Goal: Task Accomplishment & Management: Complete application form

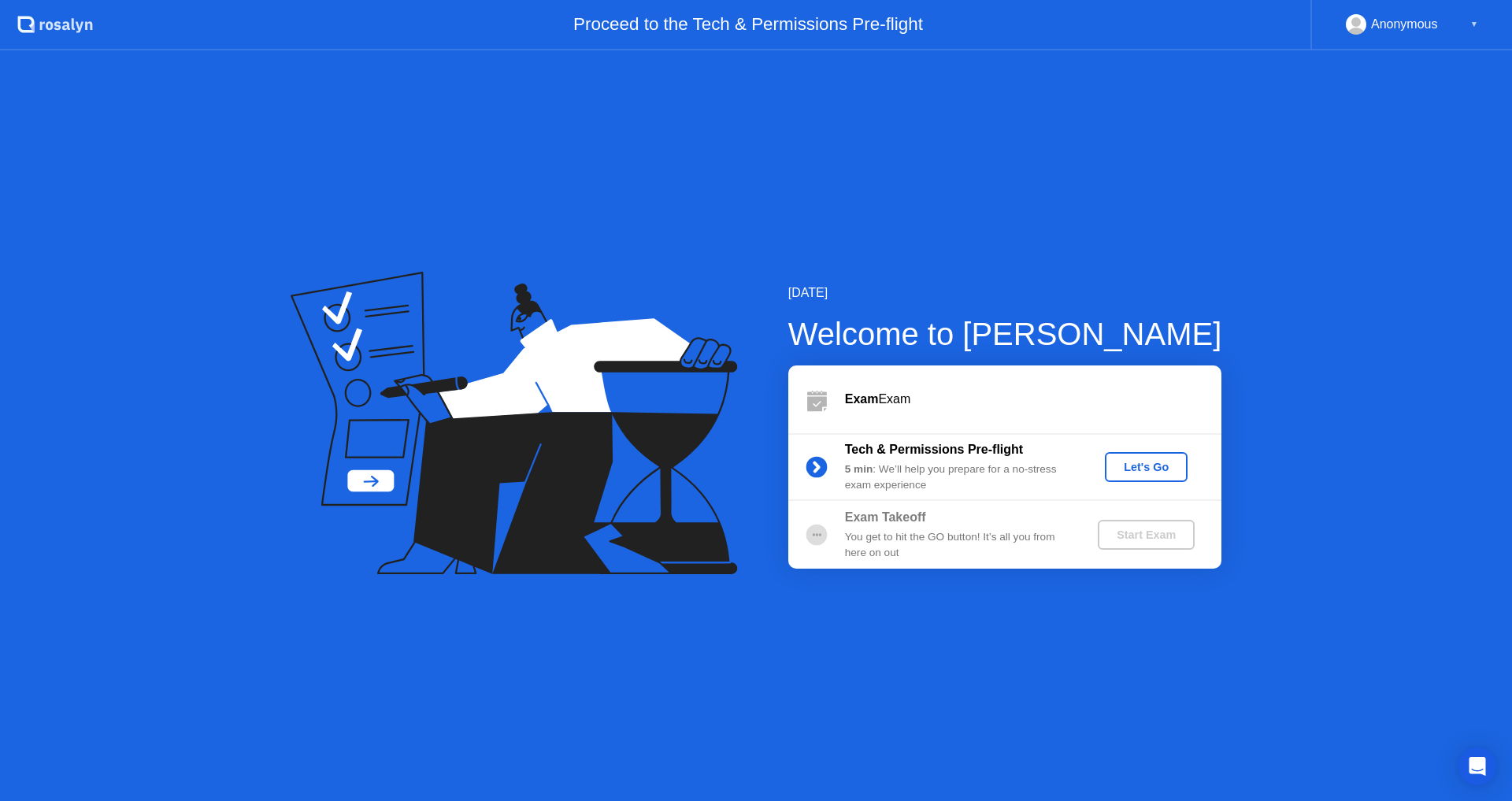
click at [1143, 472] on div "Let's Go" at bounding box center [1146, 467] width 70 height 13
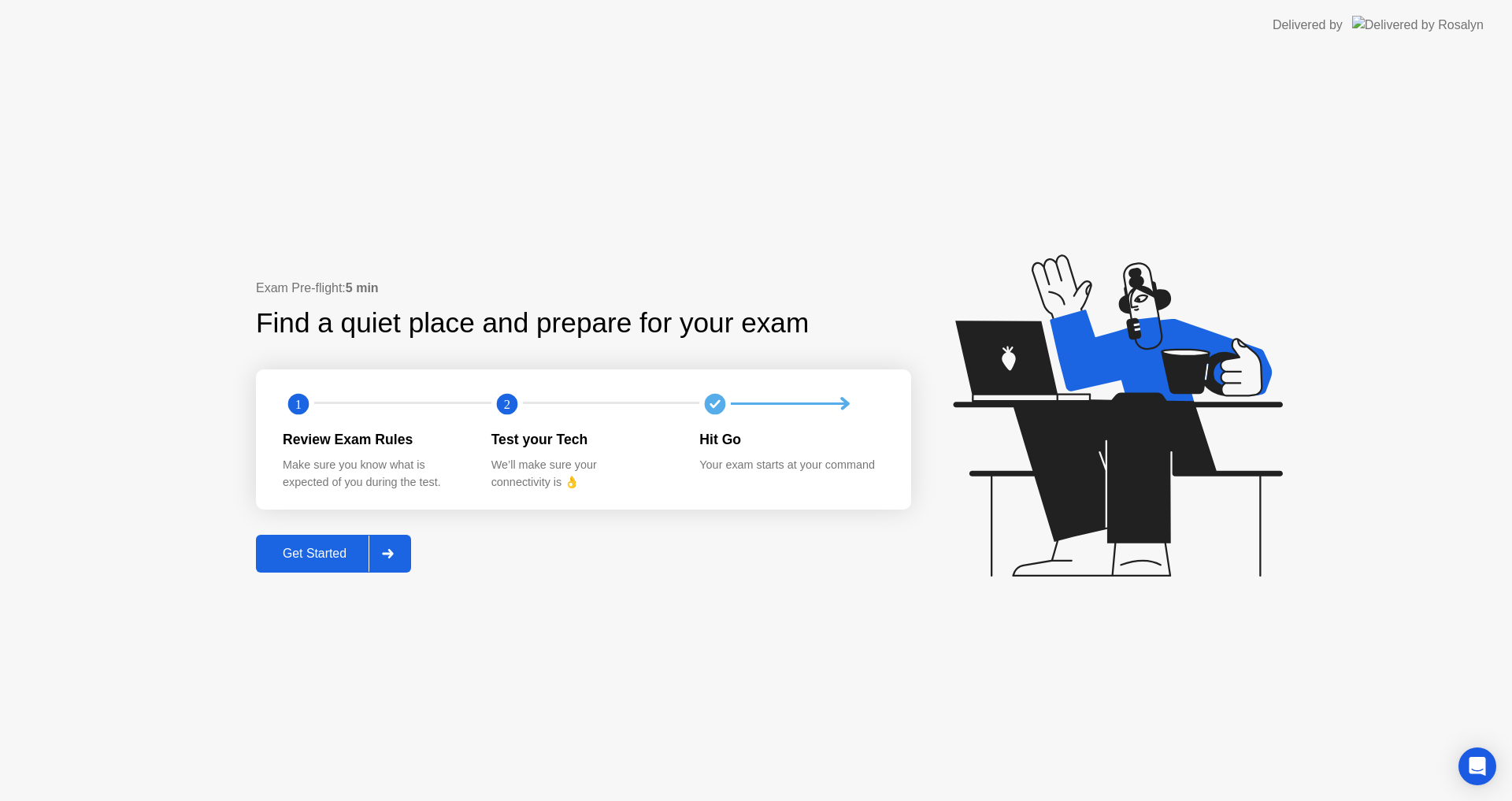
click at [319, 555] on div "Get Started" at bounding box center [315, 554] width 108 height 14
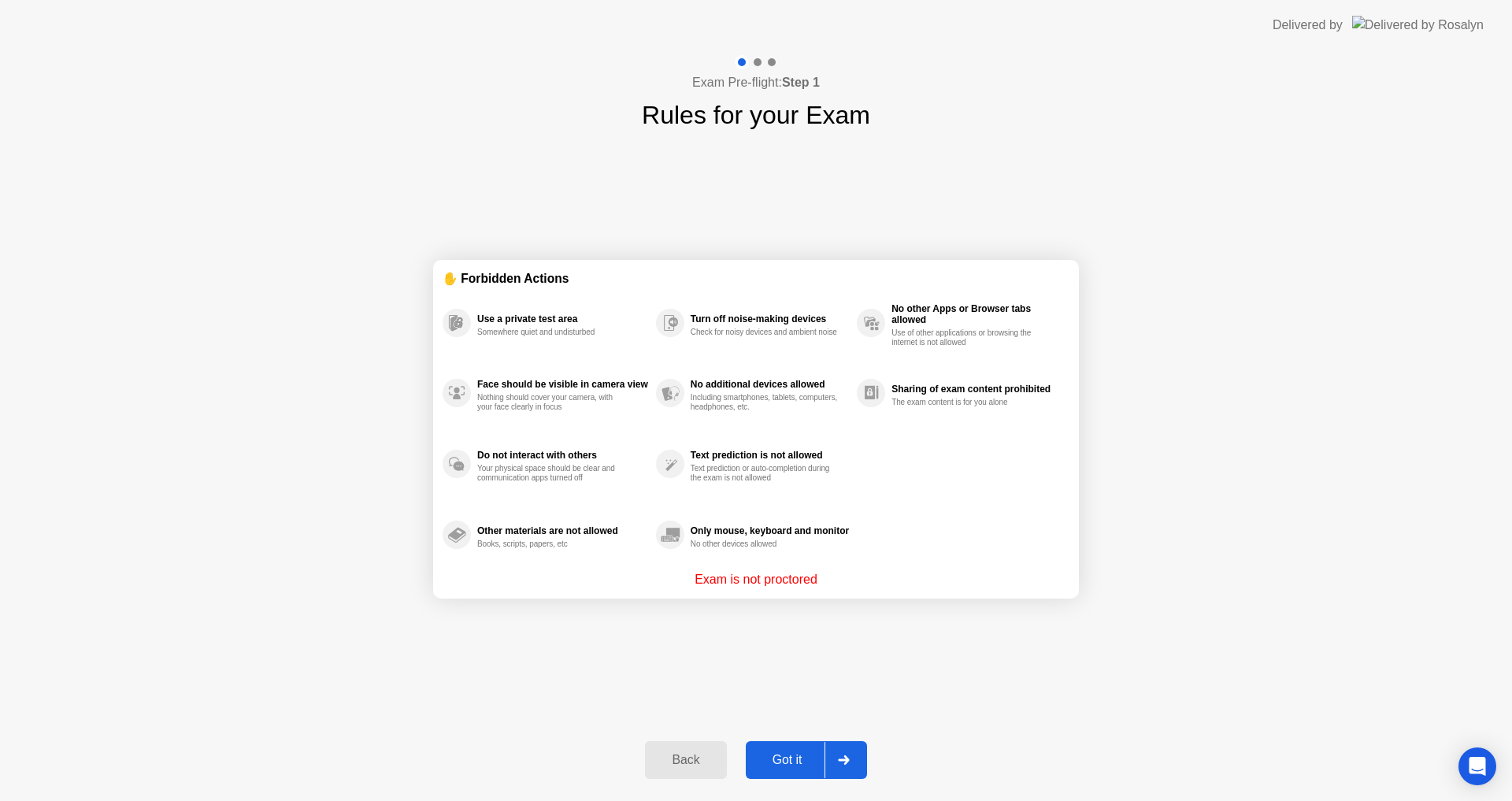
click at [800, 750] on button "Got it" at bounding box center [806, 761] width 121 height 38
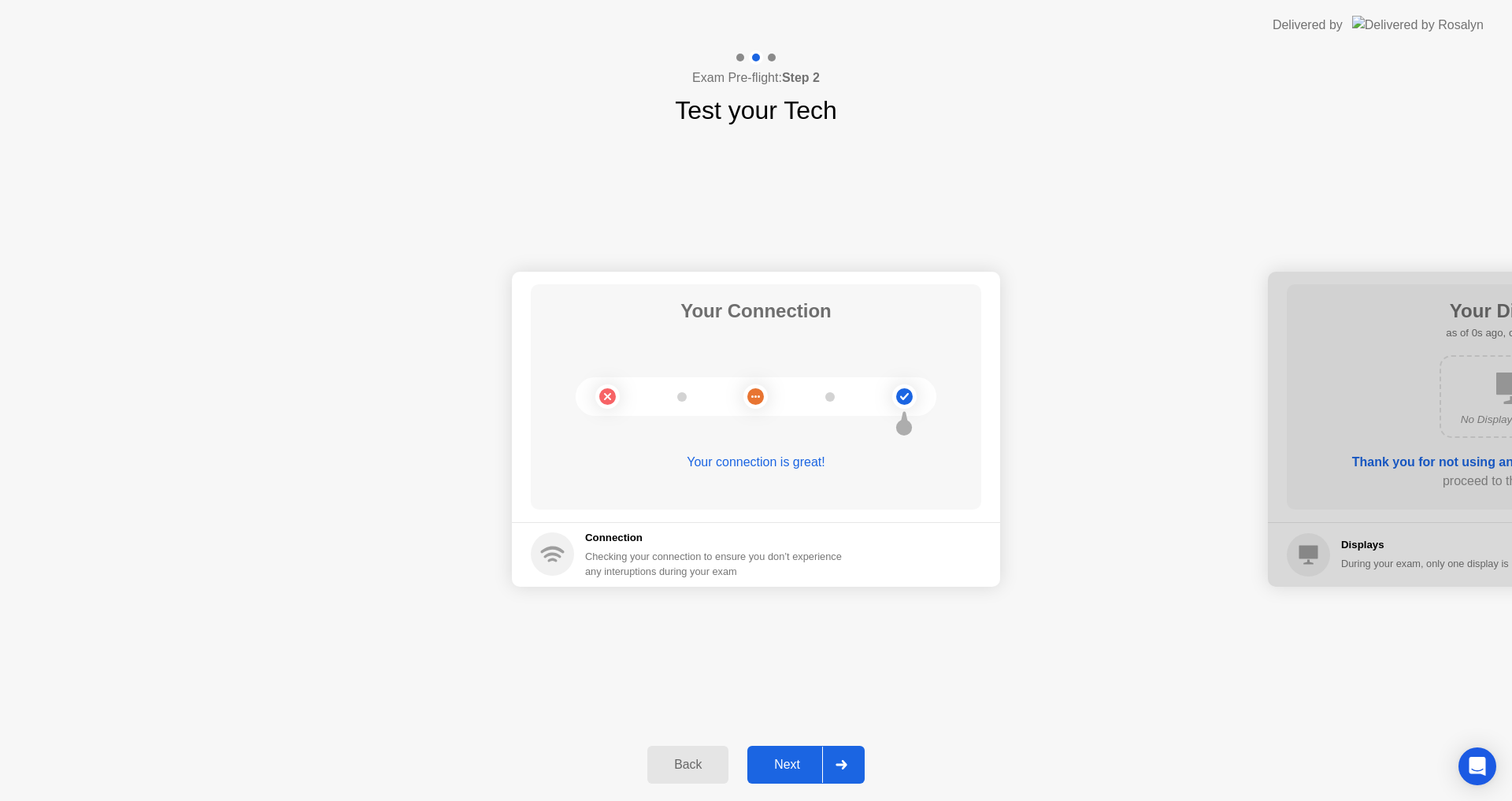
click at [807, 761] on div "Next" at bounding box center [787, 765] width 70 height 14
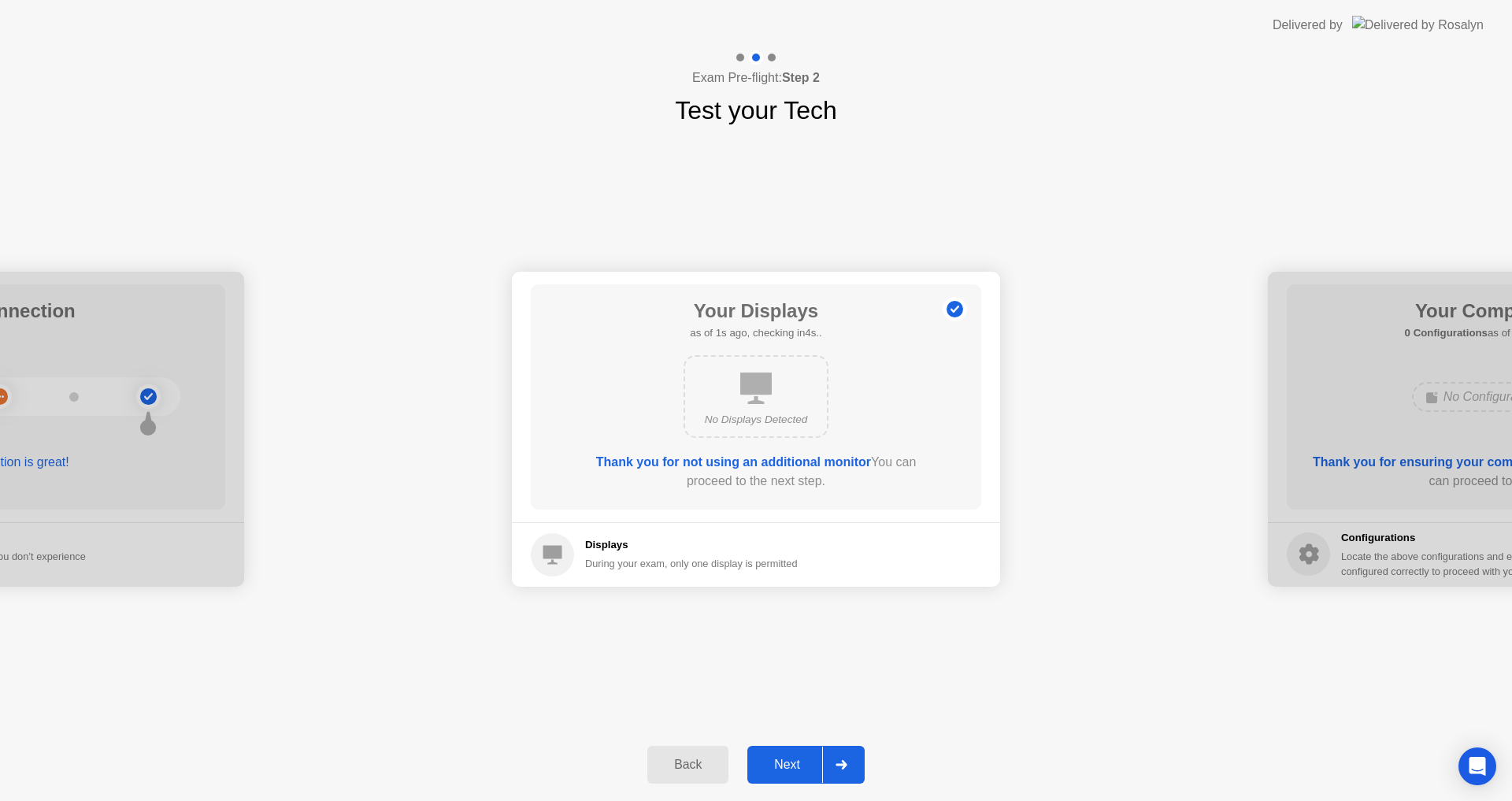
click at [807, 761] on div "Next" at bounding box center [787, 765] width 70 height 14
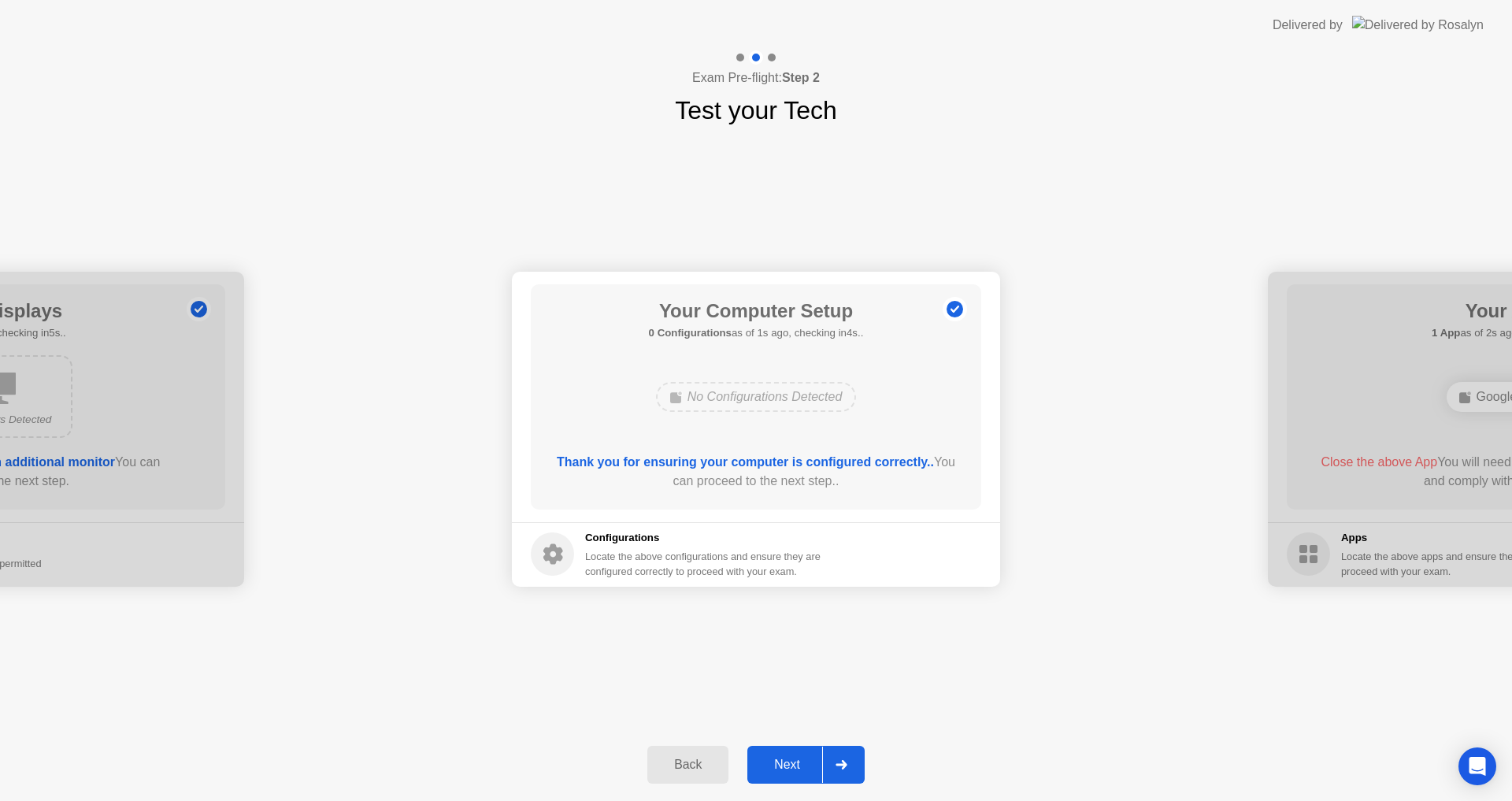
click at [807, 761] on div "Next" at bounding box center [787, 765] width 70 height 14
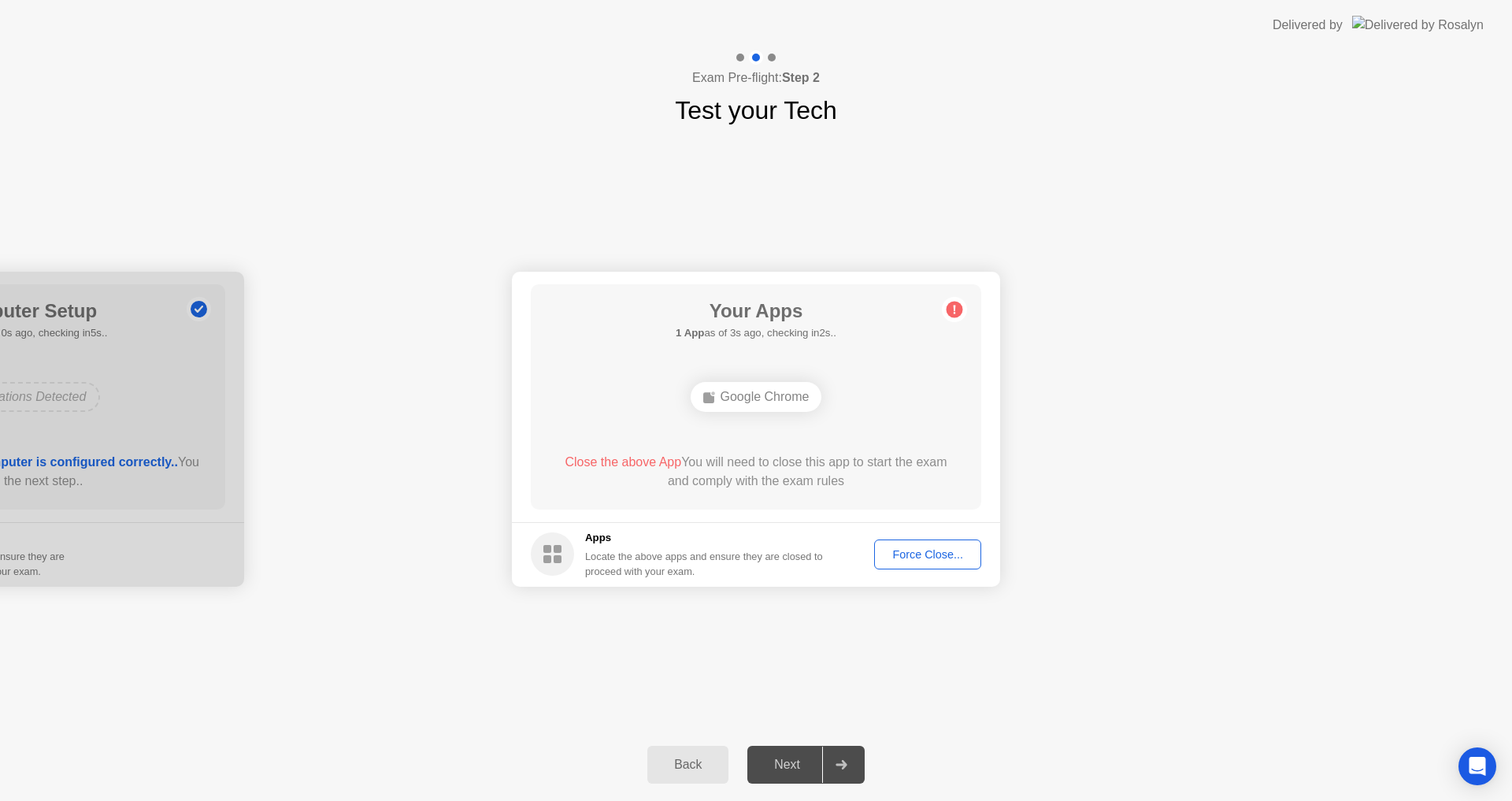
click at [964, 310] on icon at bounding box center [955, 309] width 25 height 25
click at [942, 427] on div "Your Apps 1 App as of 3s ago, checking in2s.. Google Chrome Close the above App…" at bounding box center [756, 397] width 450 height 226
click at [942, 427] on div "Your Apps 1 App as of 4s ago, checking in1s.. Google Chrome Close the above App…" at bounding box center [756, 397] width 450 height 226
click at [932, 542] on button "Force Close..." at bounding box center [927, 555] width 107 height 30
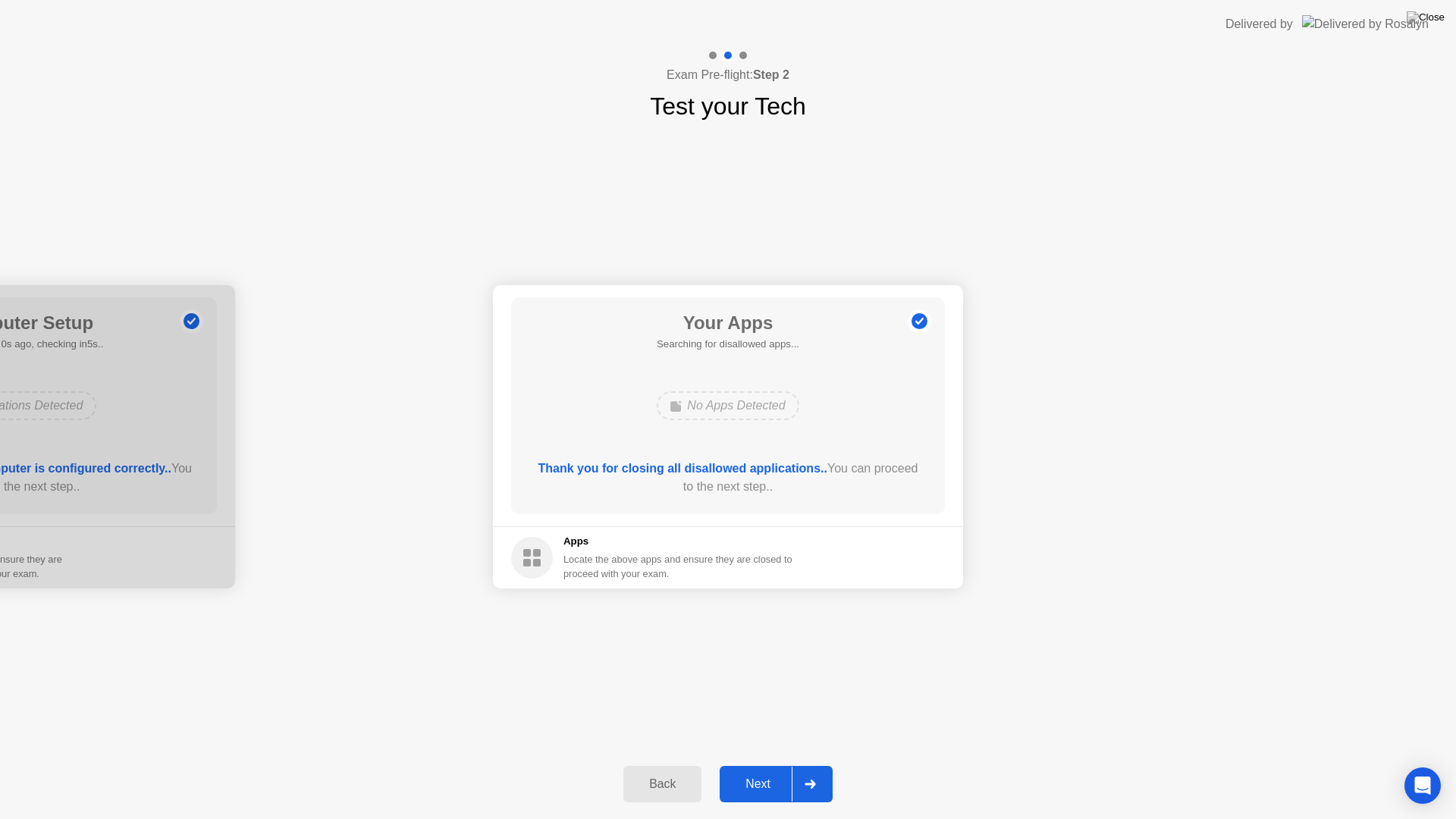
click at [778, 770] on div "Next" at bounding box center [758, 784] width 68 height 14
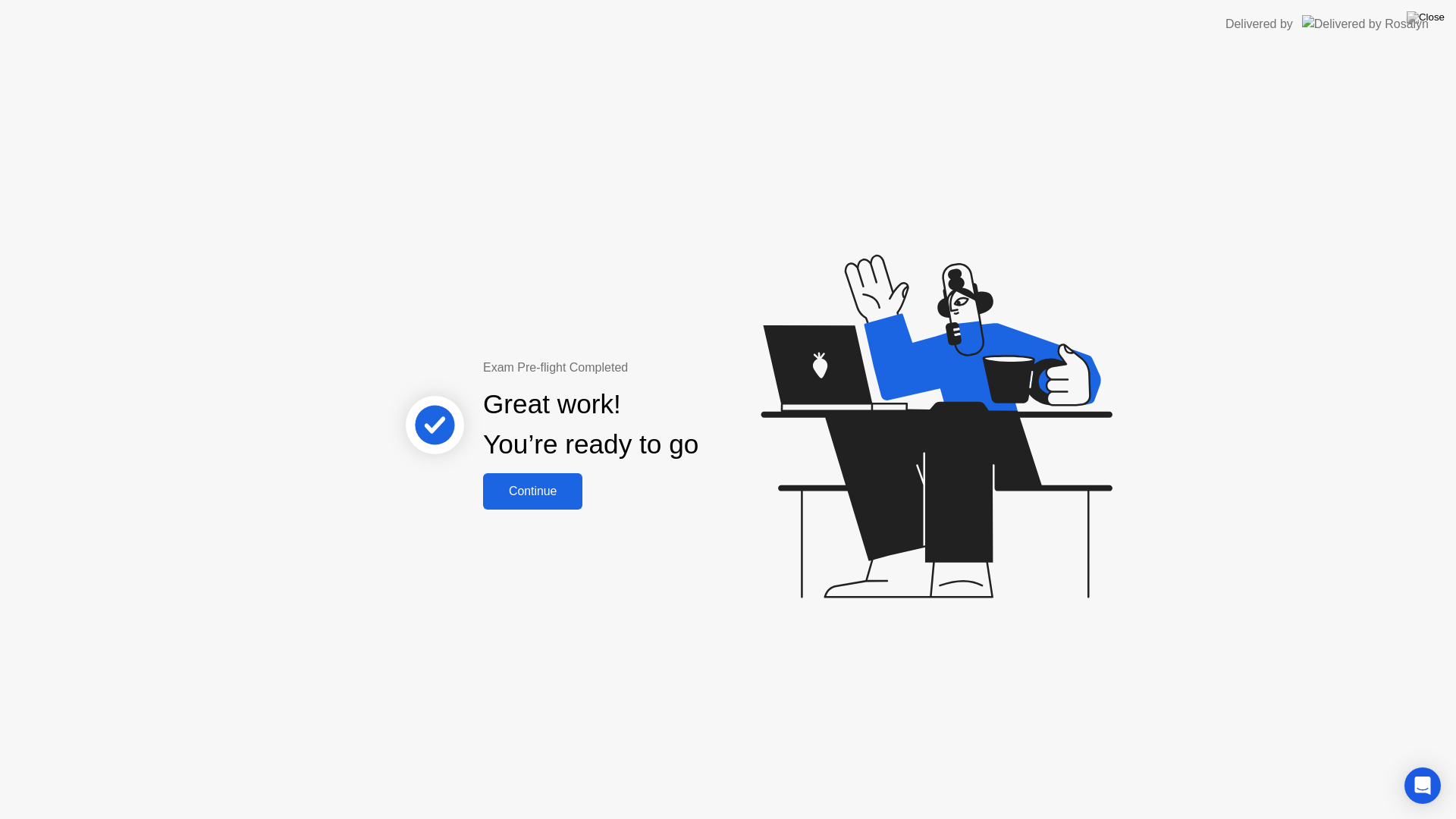
click at [564, 481] on button "Continue" at bounding box center [533, 491] width 99 height 37
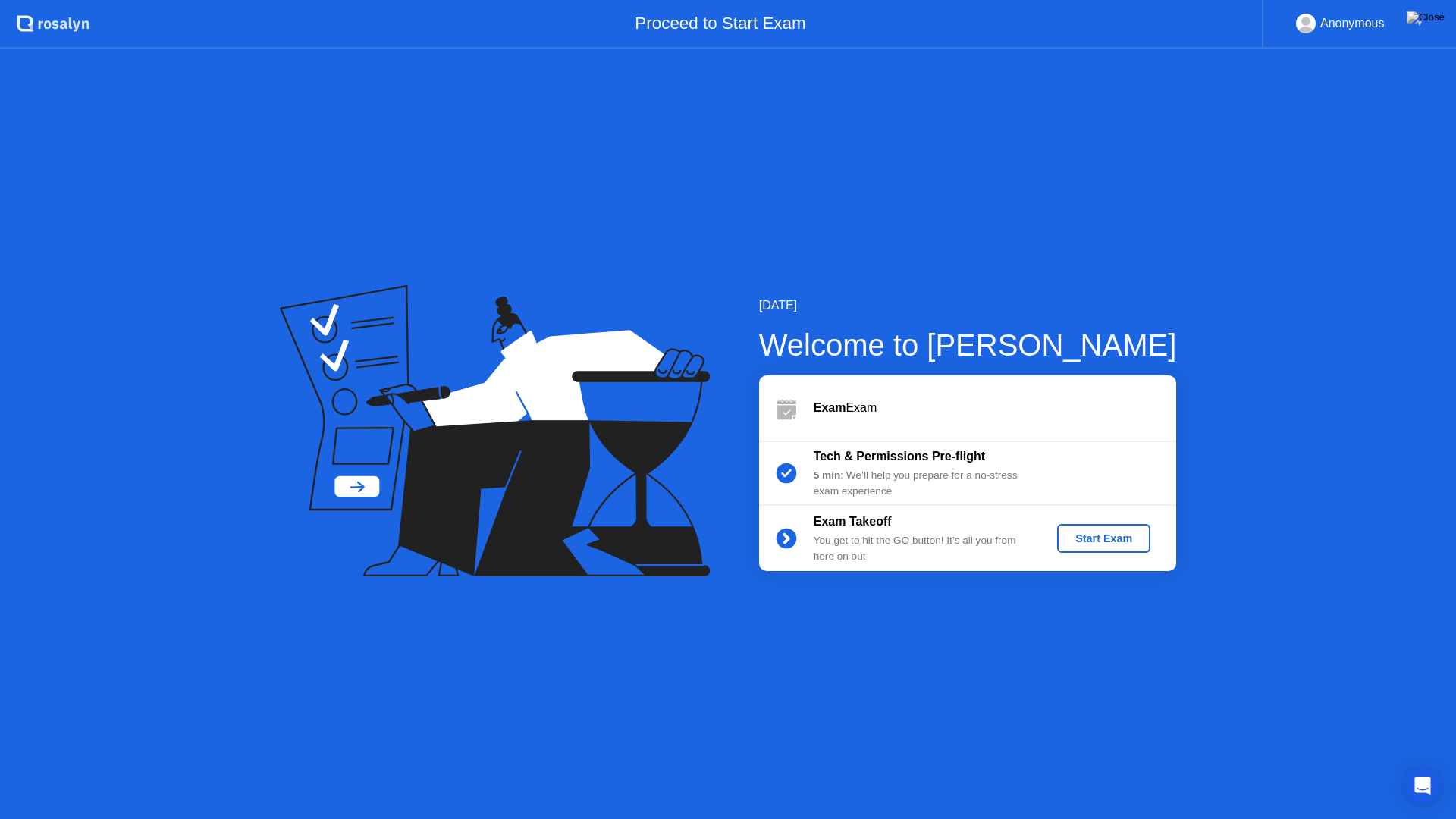
click at [1090, 542] on div "Start Exam" at bounding box center [1104, 539] width 82 height 12
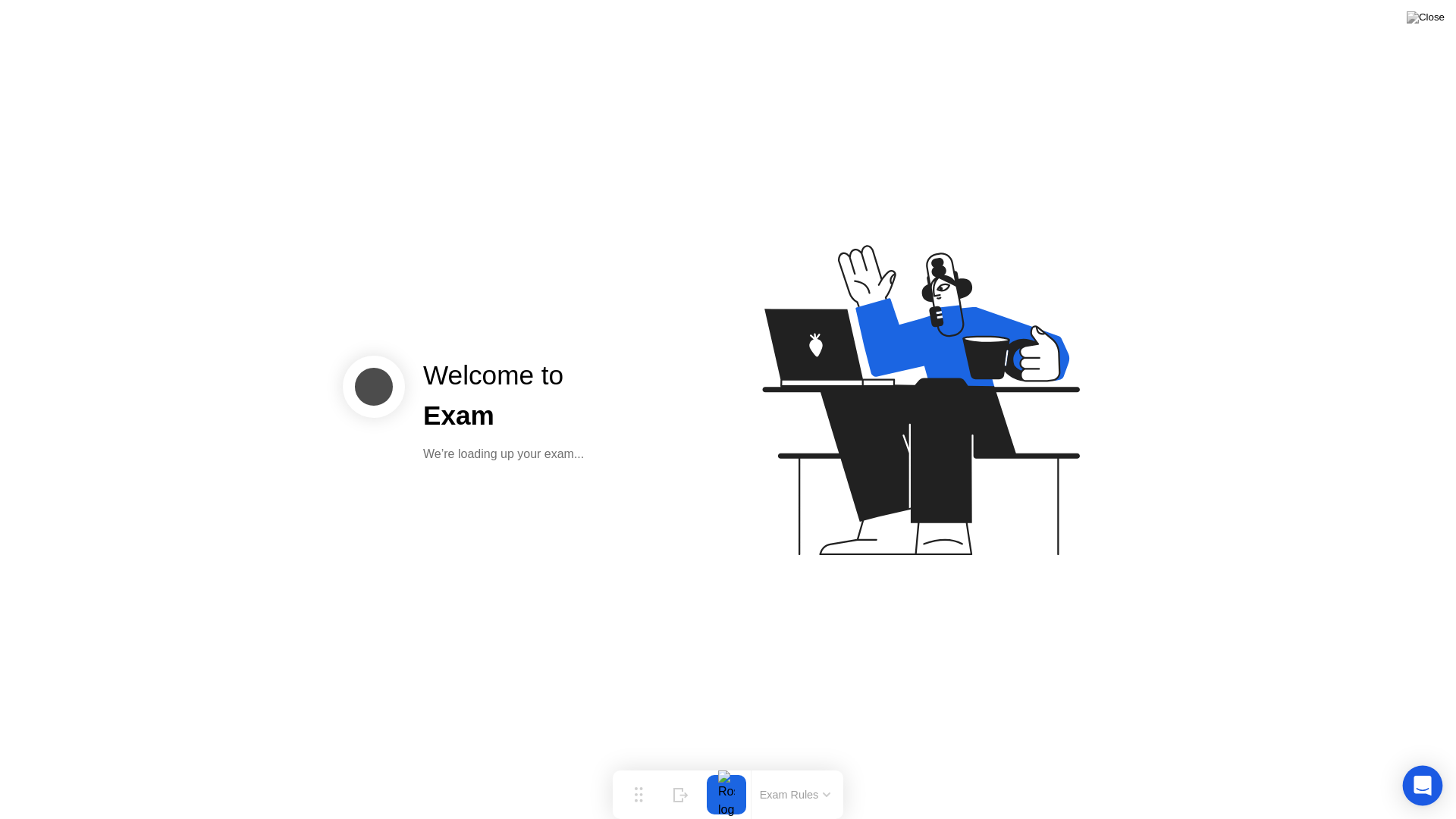
click at [1419, 770] on div "Open Intercom Messenger" at bounding box center [1423, 785] width 40 height 40
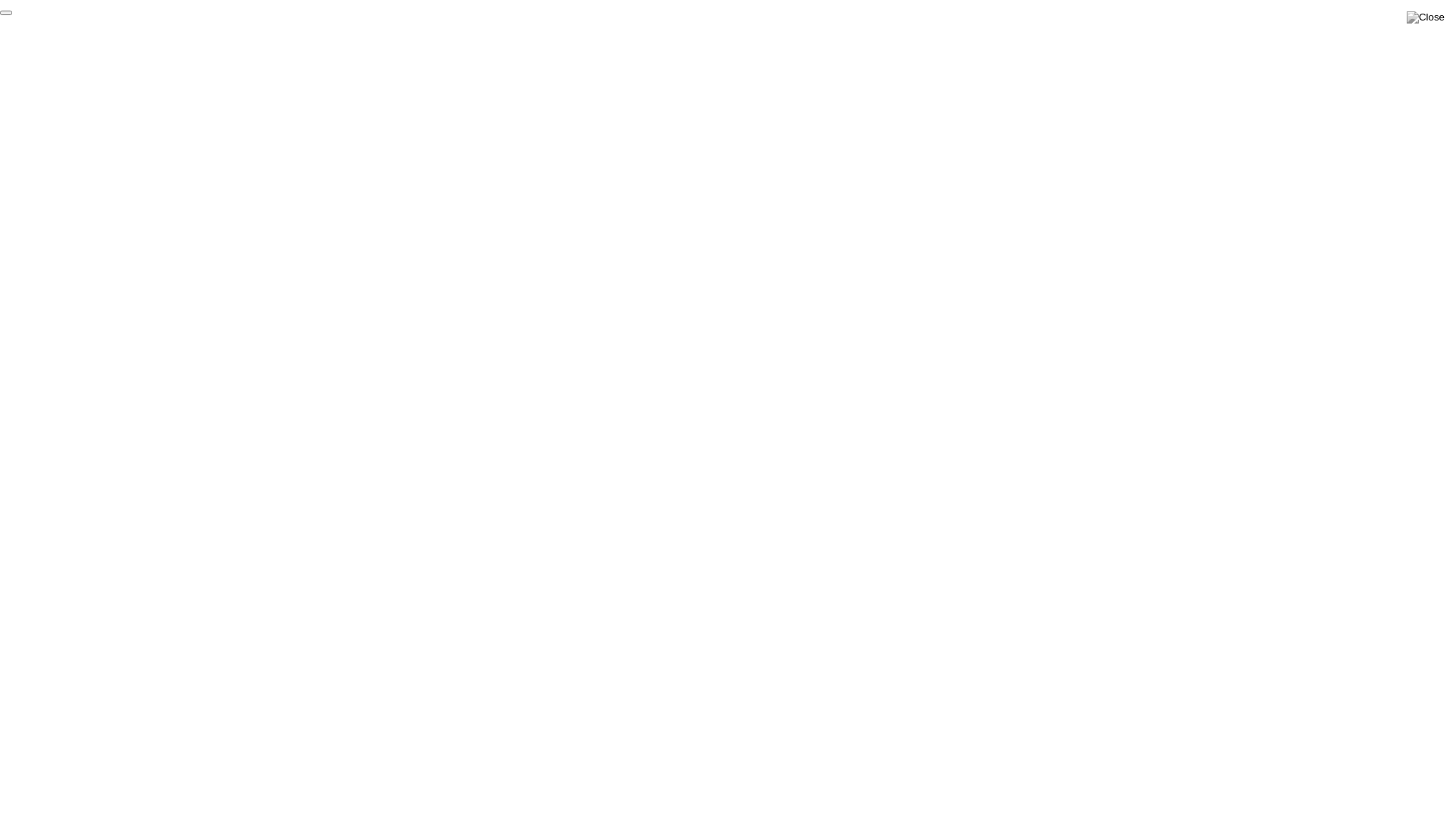
click div "End Proctoring Session"
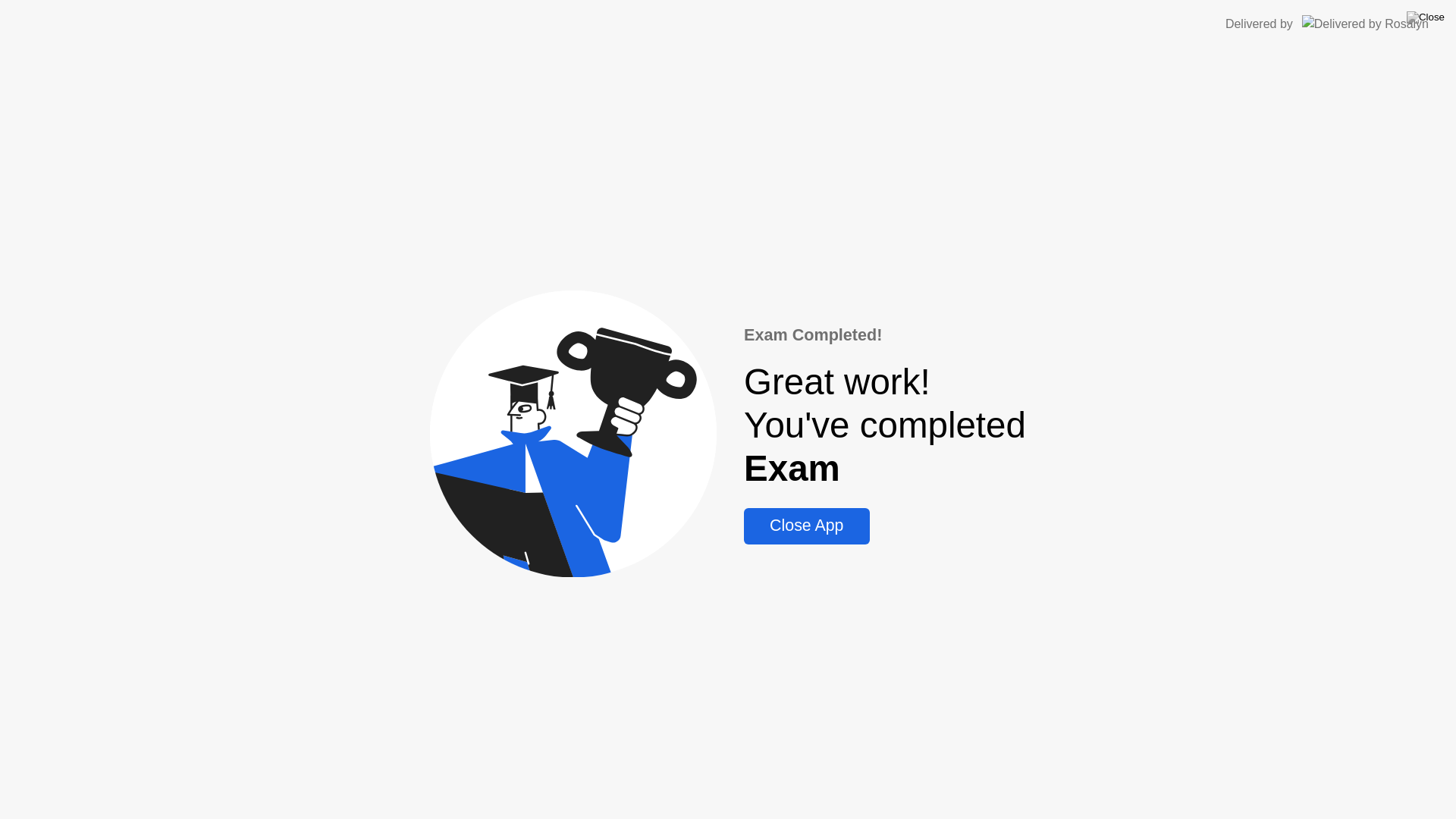
click at [799, 532] on div "Close App" at bounding box center [807, 526] width 116 height 19
